Goal: Task Accomplishment & Management: Use online tool/utility

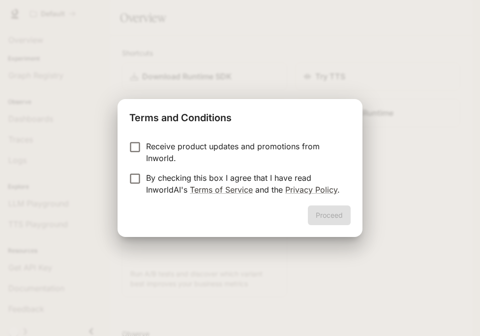
click at [151, 178] on p "By checking this box I agree that I have read InworldAI's Terms of Service and …" at bounding box center [244, 184] width 197 height 24
click at [319, 217] on button "Proceed" at bounding box center [329, 215] width 43 height 20
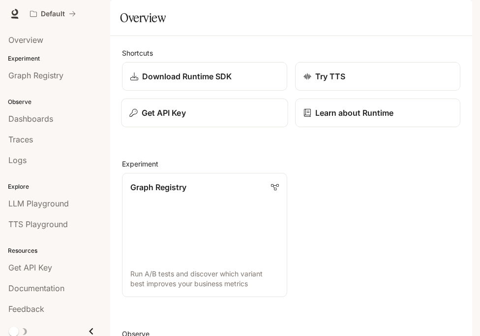
click at [202, 119] on div "Get API Key" at bounding box center [204, 113] width 150 height 12
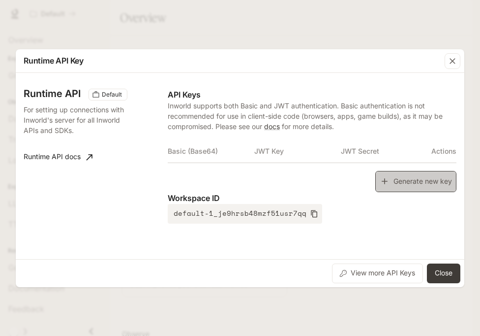
click at [411, 177] on button "Generate new key" at bounding box center [416, 181] width 81 height 21
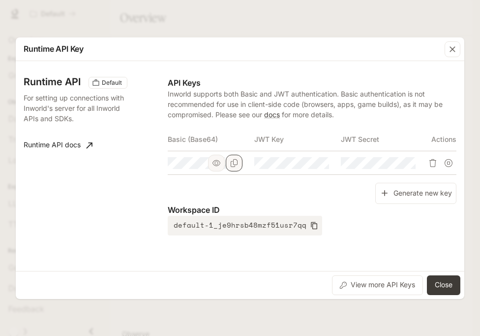
click at [238, 164] on icon "Copy Basic (Base64)" at bounding box center [234, 163] width 8 height 8
click at [436, 273] on div "View more API Keys Close" at bounding box center [240, 285] width 449 height 28
click at [441, 285] on button "Close" at bounding box center [443, 285] width 33 height 20
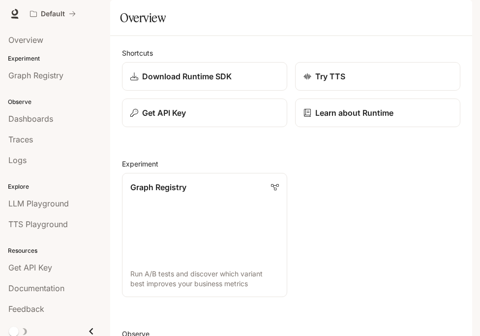
click at [460, 10] on icon "button" at bounding box center [459, 14] width 8 height 8
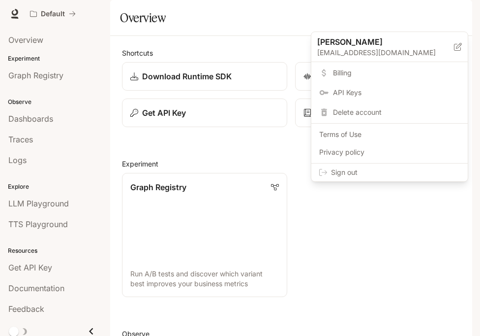
click at [413, 171] on span "Sign out" at bounding box center [395, 172] width 129 height 10
